Goal: Transaction & Acquisition: Purchase product/service

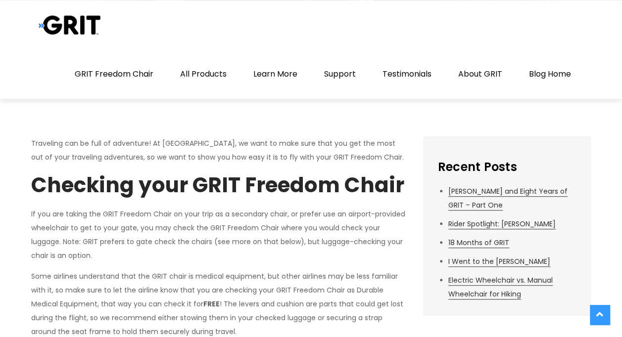
scroll to position [297, 0]
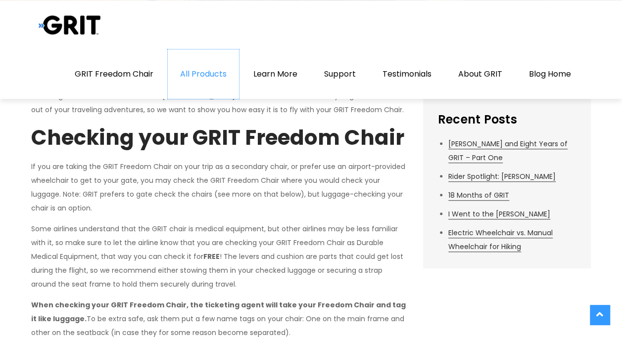
click at [223, 76] on link "All Products" at bounding box center [203, 73] width 71 height 49
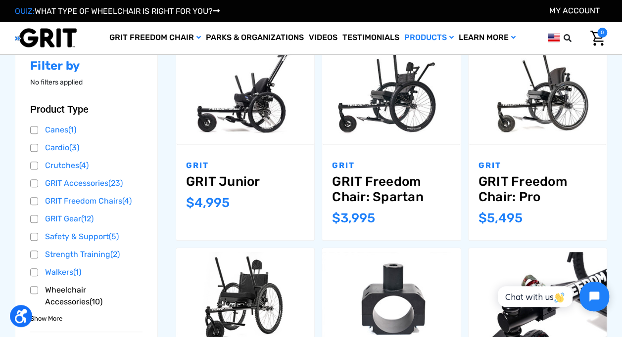
click at [33, 290] on link "Wheelchair Accessories (10)" at bounding box center [86, 296] width 112 height 27
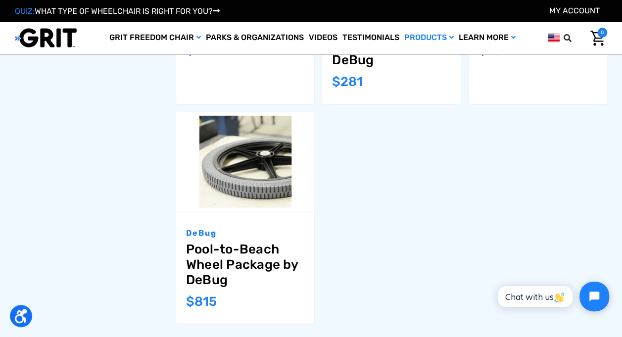
scroll to position [742, 0]
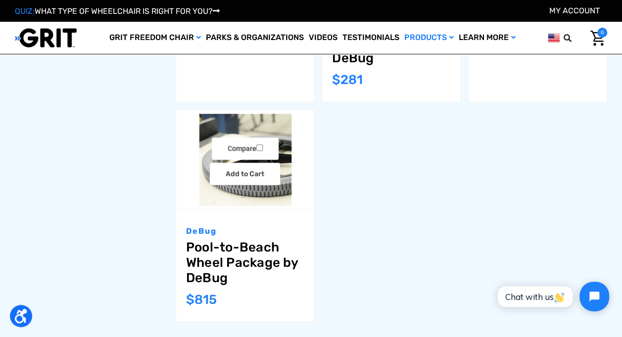
click at [217, 262] on link "Pool-to-Beach Wheel Package by DeBug" at bounding box center [245, 262] width 118 height 46
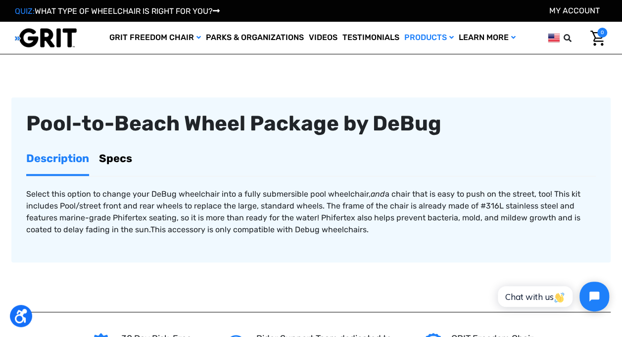
scroll to position [297, 0]
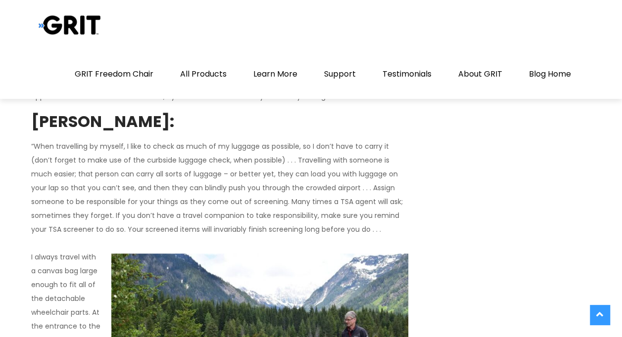
scroll to position [2126, 0]
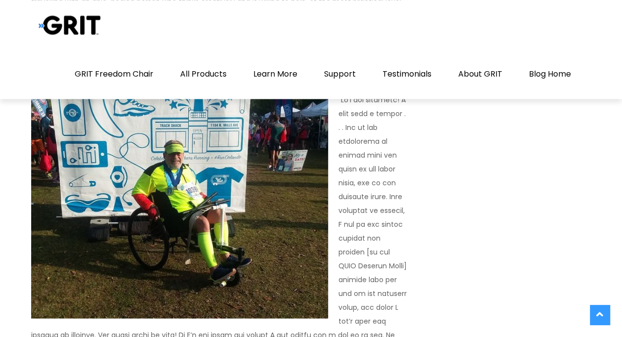
scroll to position [2720, 0]
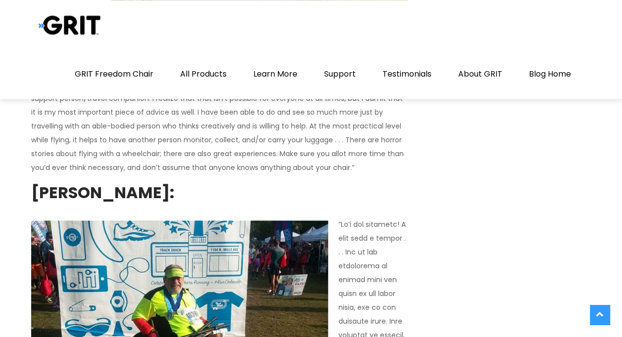
scroll to position [2571, 0]
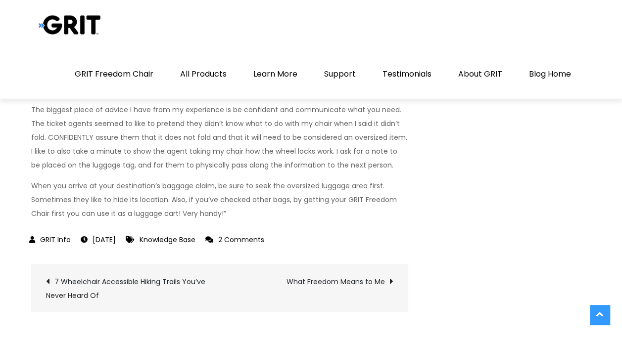
scroll to position [3317, 0]
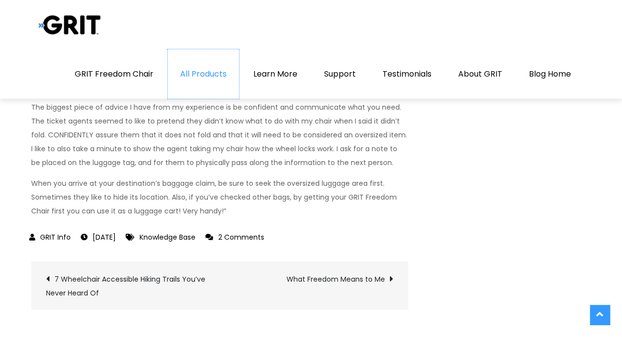
click at [218, 74] on link "All Products" at bounding box center [203, 73] width 71 height 49
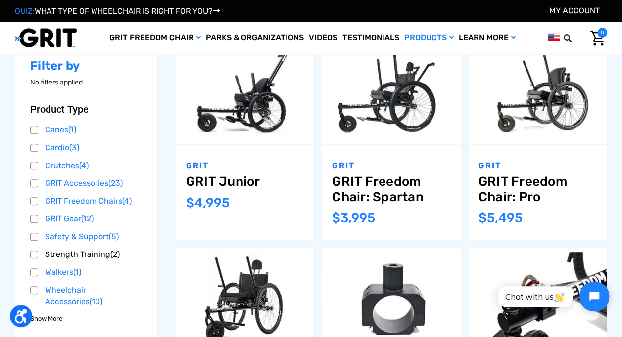
click at [75, 253] on link "Strength Training (2)" at bounding box center [86, 254] width 112 height 15
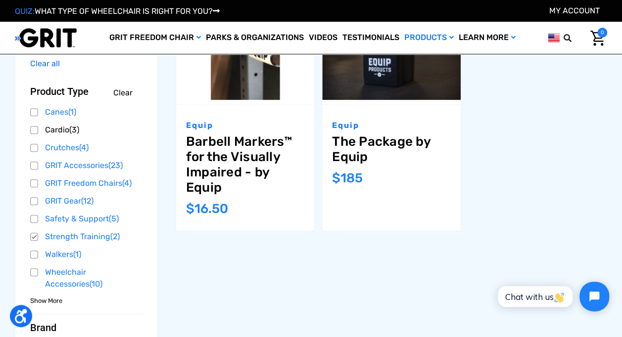
scroll to position [198, 0]
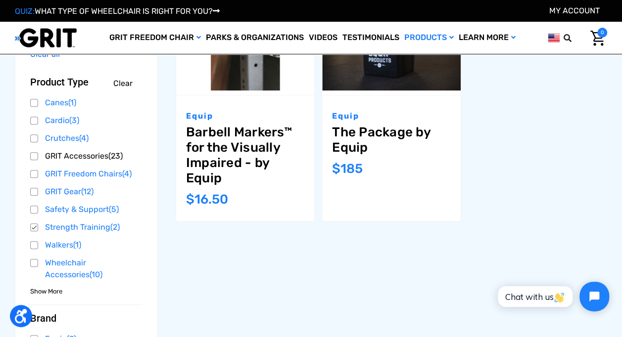
click at [74, 159] on link "GRIT Accessories (23)" at bounding box center [86, 156] width 112 height 15
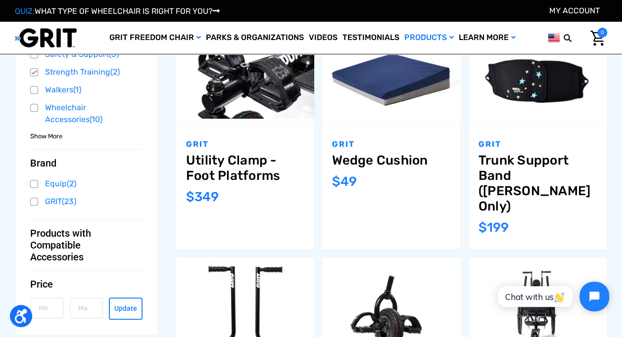
scroll to position [396, 0]
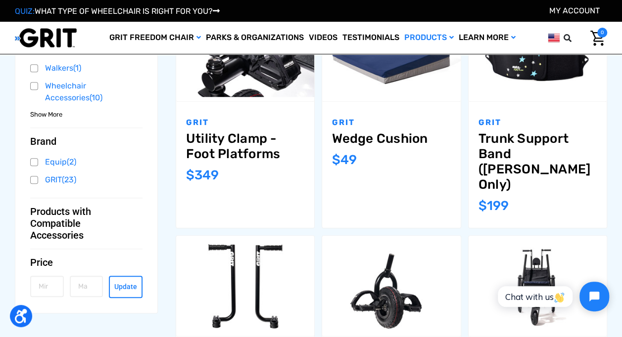
click at [170, 213] on ul "Compare Add to Cart The item has been added GRIT Utility Clamp - Bare MSRP: Was…" at bounding box center [388, 322] width 446 height 1052
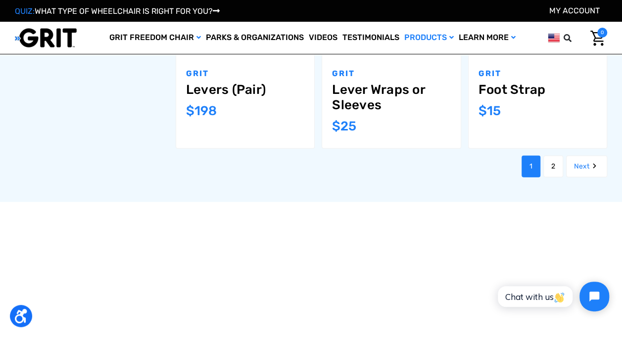
scroll to position [989, 0]
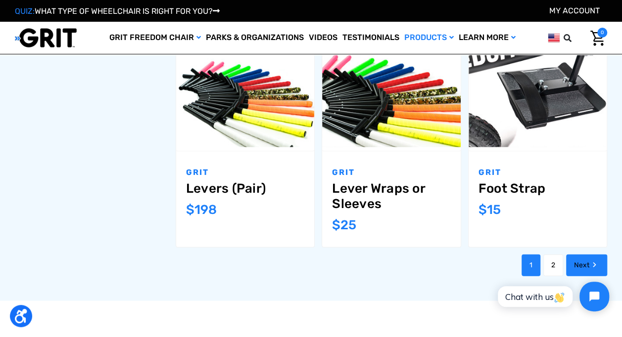
click at [581, 255] on link "Next" at bounding box center [586, 266] width 41 height 22
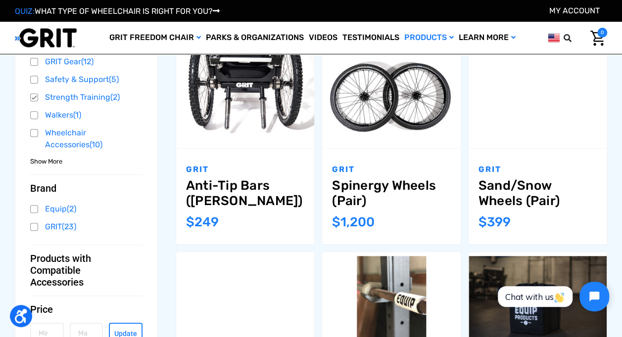
scroll to position [346, 0]
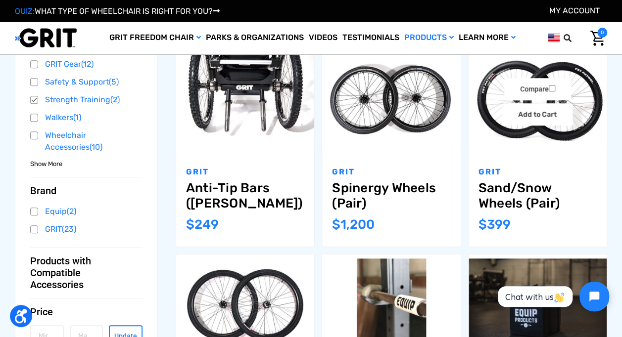
click at [549, 143] on img "Sand/Snow Wheels (Pair),$399.00\a" at bounding box center [537, 100] width 138 height 92
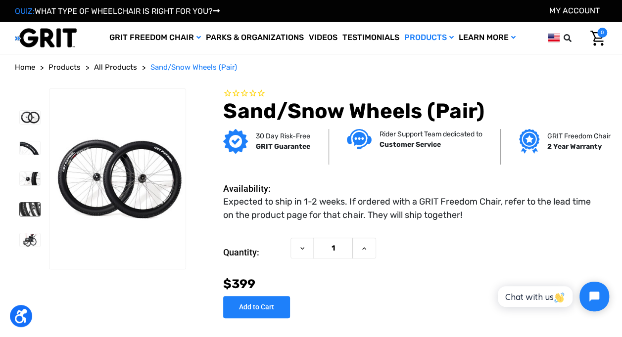
click at [29, 213] on img at bounding box center [30, 209] width 20 height 13
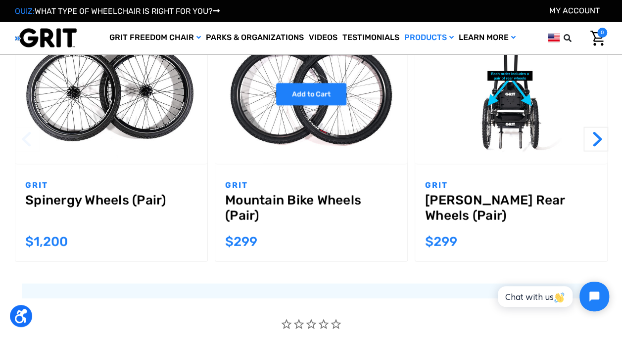
scroll to position [1088, 0]
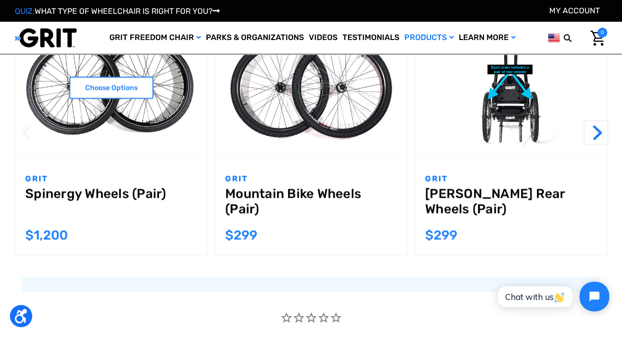
click at [131, 110] on img "Spinergy Wheels (Pair),$1,200.00\a" at bounding box center [111, 88] width 192 height 128
